Goal: Navigation & Orientation: Find specific page/section

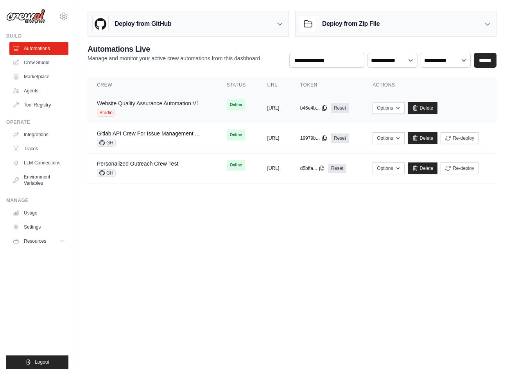
click at [126, 100] on link "Website Quality Assurance Automation V1" at bounding box center [148, 103] width 103 height 6
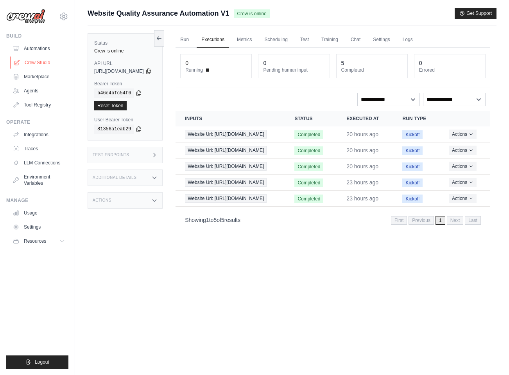
click at [26, 59] on link "Crew Studio" at bounding box center [39, 62] width 59 height 13
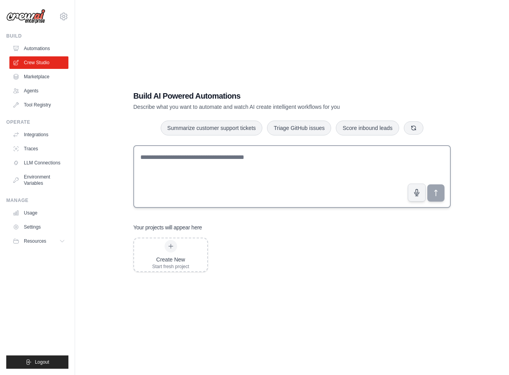
scroll to position [16, 0]
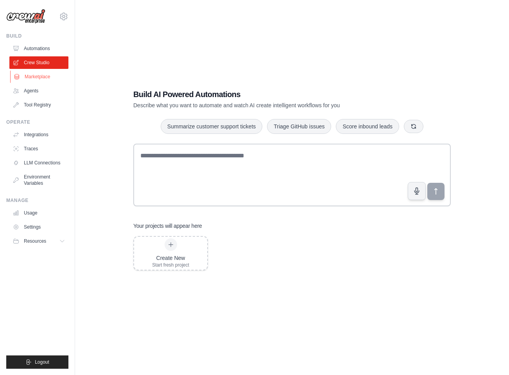
click at [37, 76] on link "Marketplace" at bounding box center [39, 76] width 59 height 13
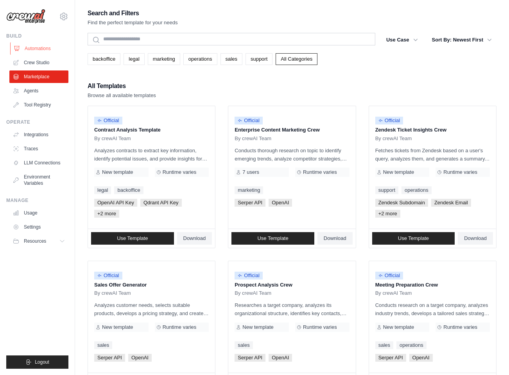
click at [37, 45] on link "Automations" at bounding box center [39, 48] width 59 height 13
